Goal: Task Accomplishment & Management: Manage account settings

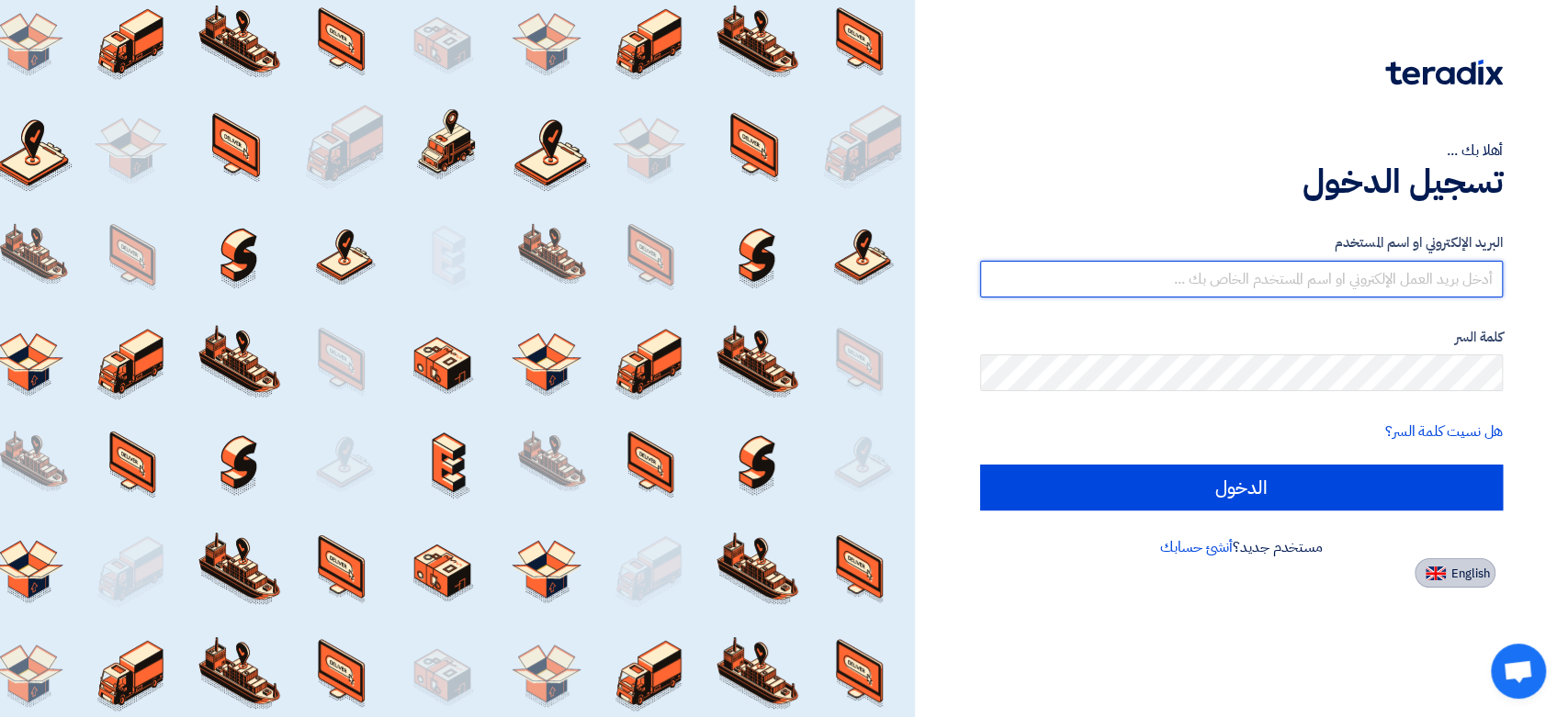
type input "[EMAIL_ADDRESS][DOMAIN_NAME]"
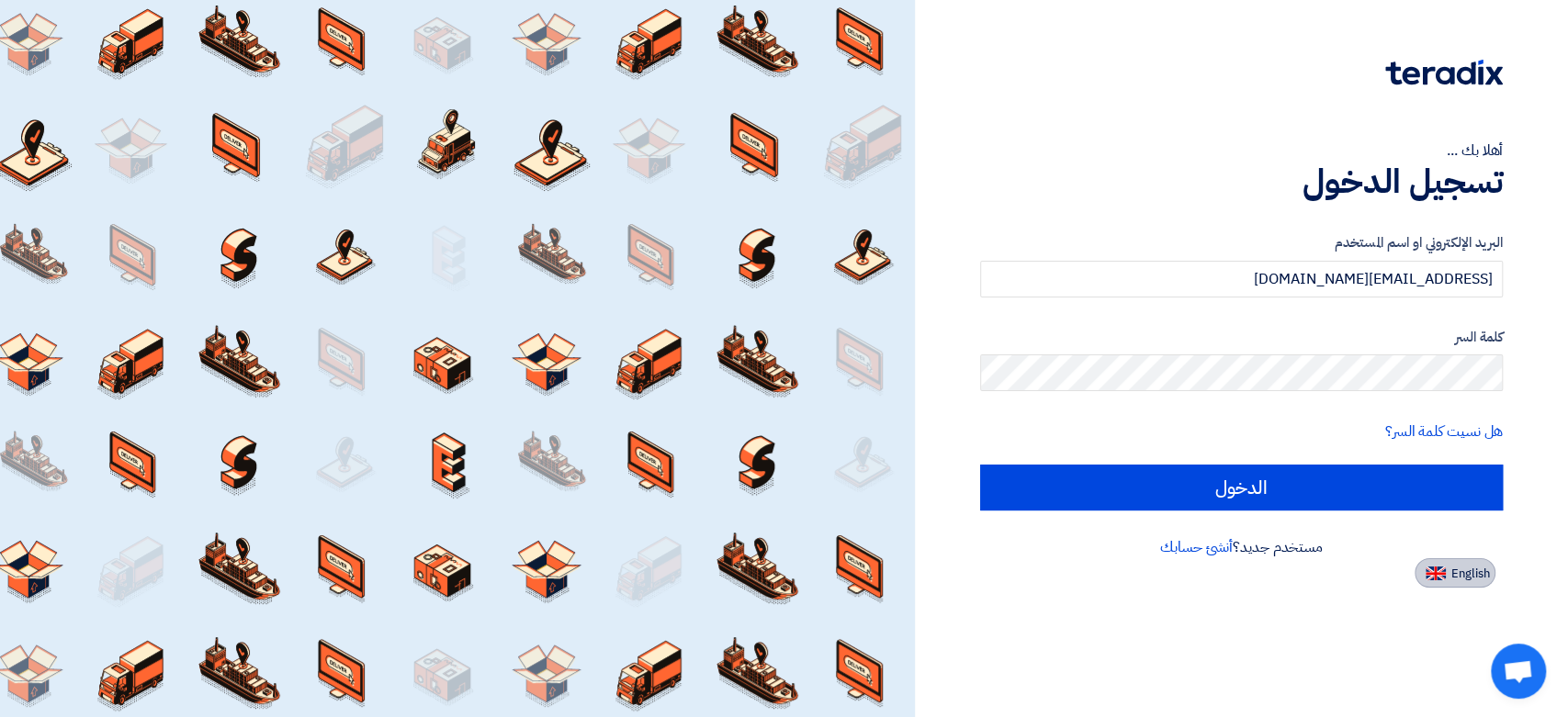
click at [1470, 579] on span "English" at bounding box center [1470, 573] width 39 height 13
type input "Sign in"
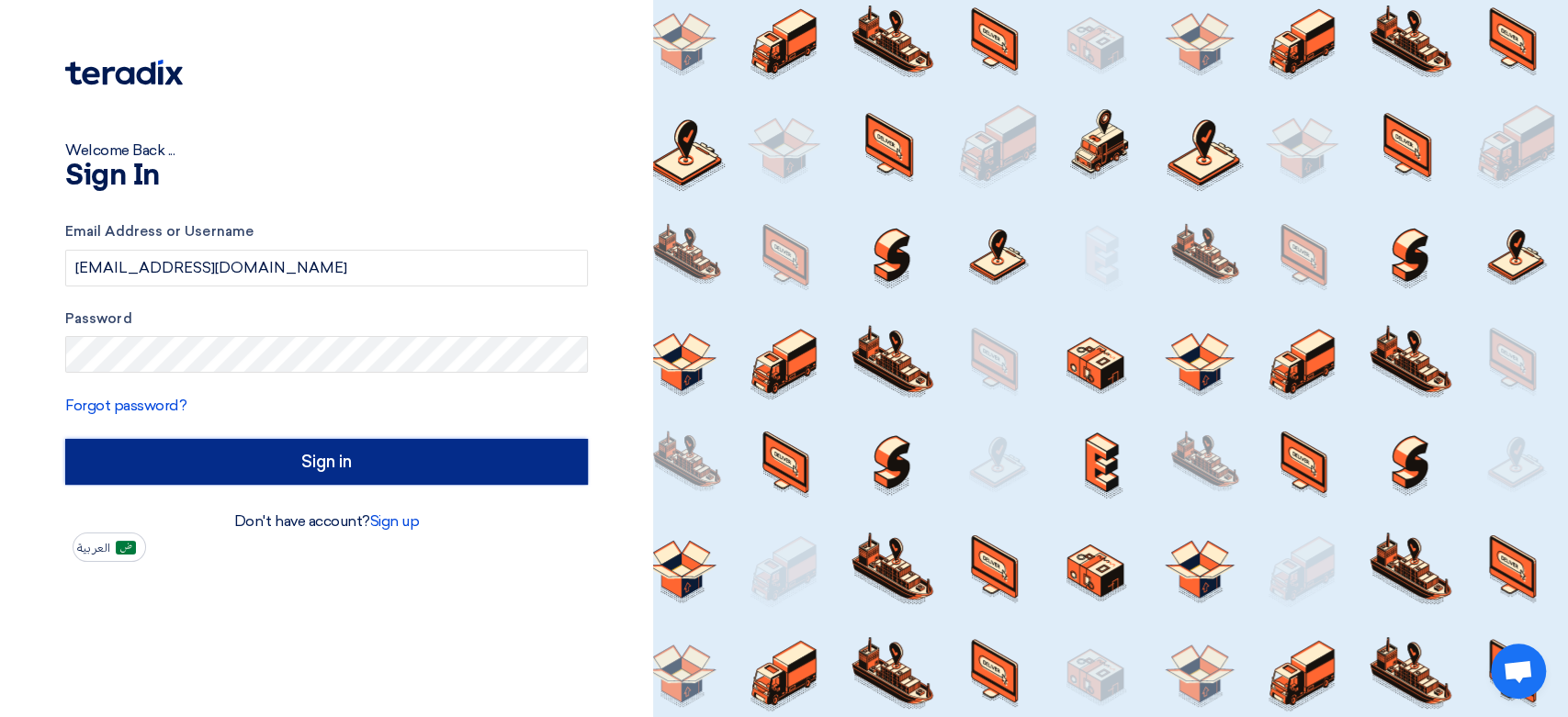
click at [214, 457] on input "Sign in" at bounding box center [327, 461] width 523 height 46
